Goal: Information Seeking & Learning: Learn about a topic

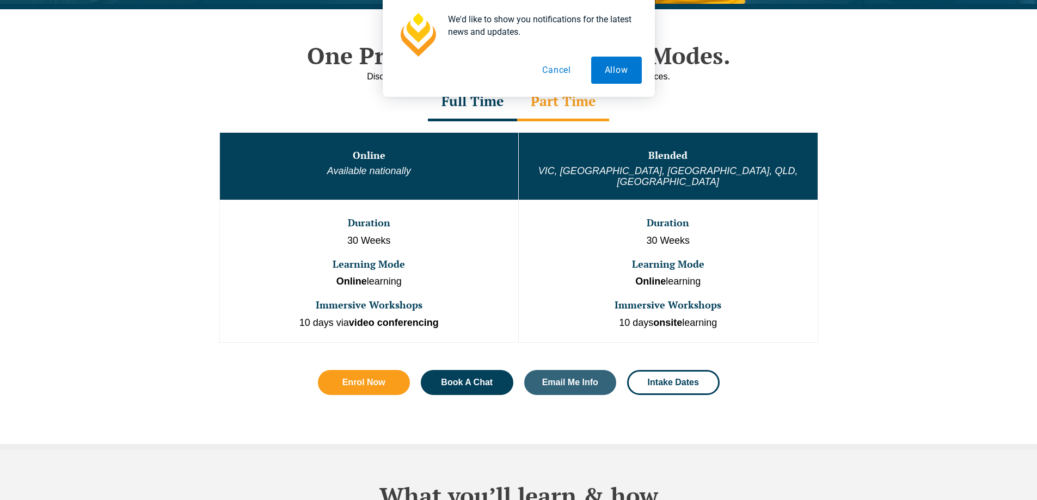
click at [564, 70] on button "Cancel" at bounding box center [557, 70] width 56 height 27
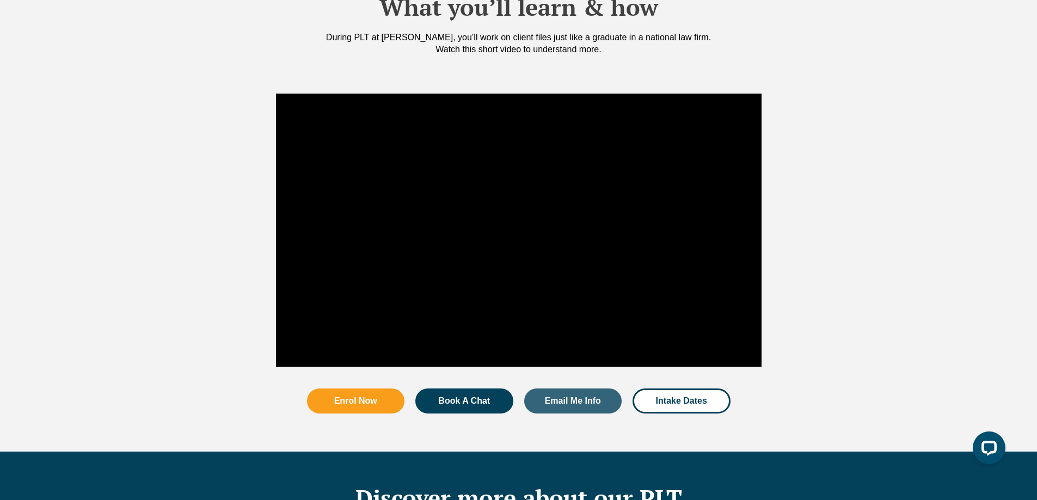
scroll to position [1034, 0]
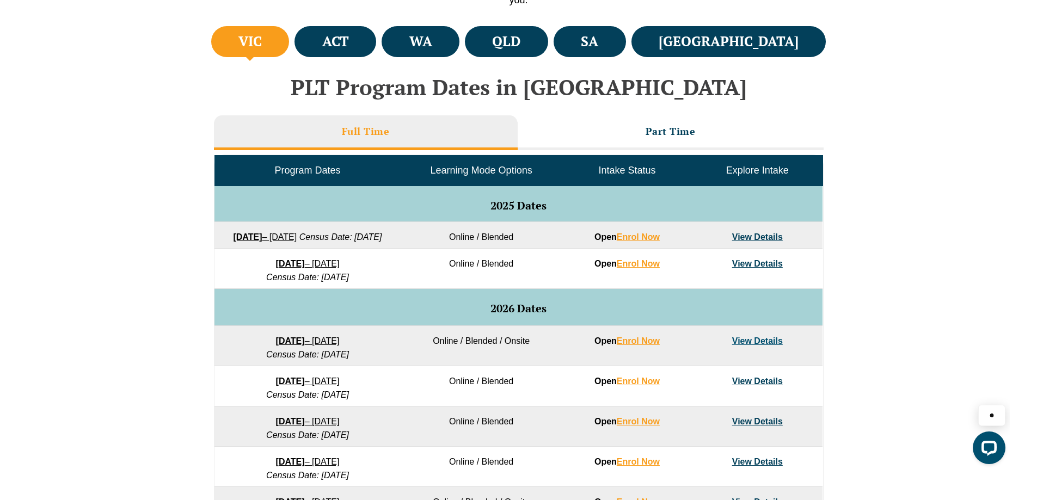
scroll to position [490, 0]
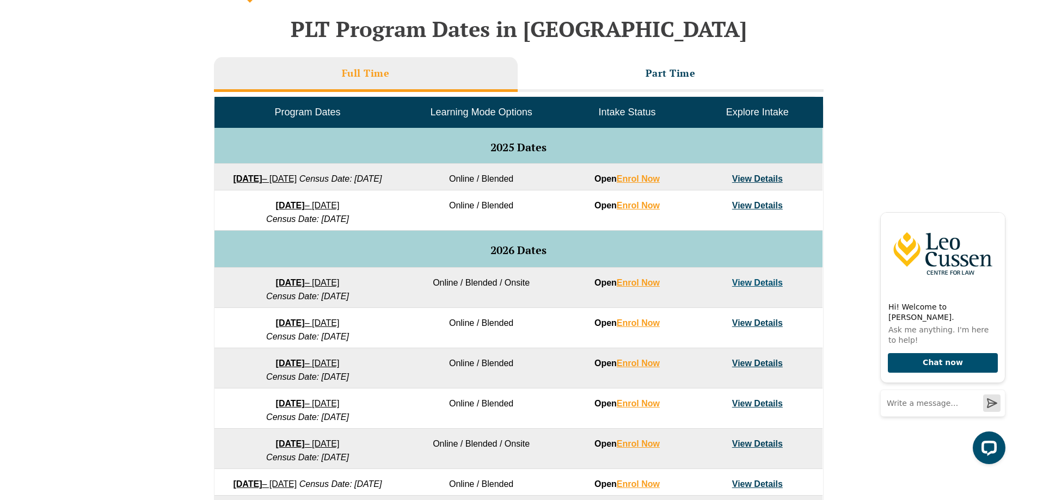
click at [754, 179] on link "View Details" at bounding box center [757, 178] width 51 height 9
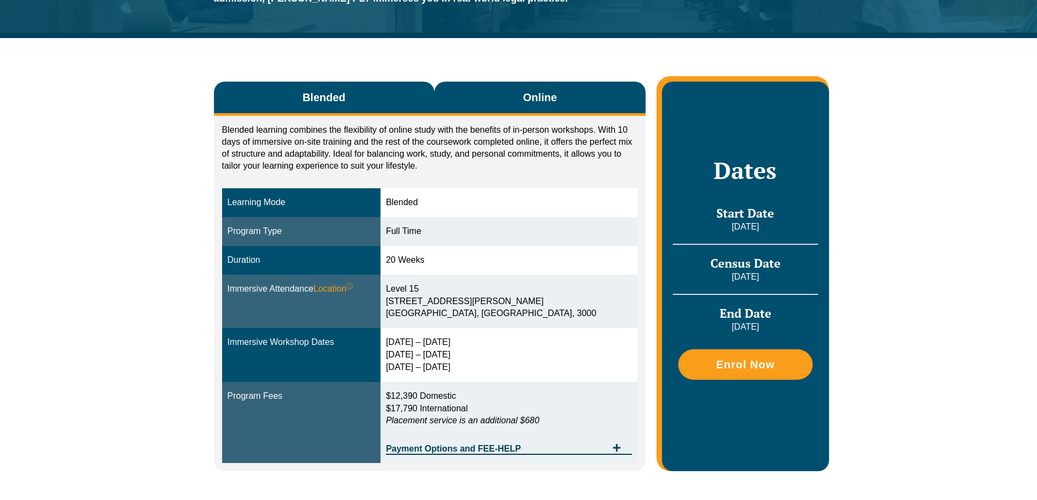
click at [566, 96] on button "Online" at bounding box center [540, 99] width 212 height 34
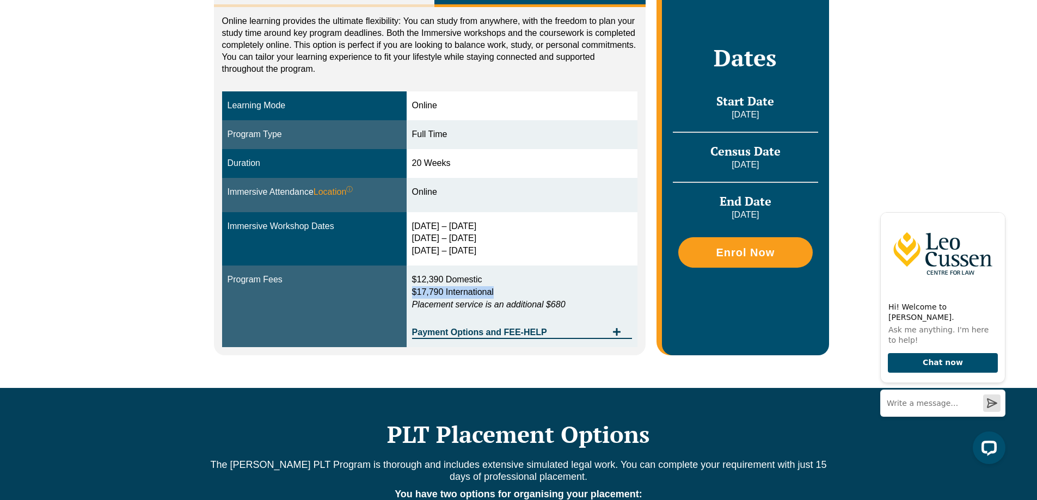
drag, startPoint x: 414, startPoint y: 291, endPoint x: 500, endPoint y: 287, distance: 85.5
click at [500, 287] on td "$12,390 Domestic $17,790 International Placement service is an additional $680 …" at bounding box center [522, 307] width 231 height 82
